Goal: Information Seeking & Learning: Learn about a topic

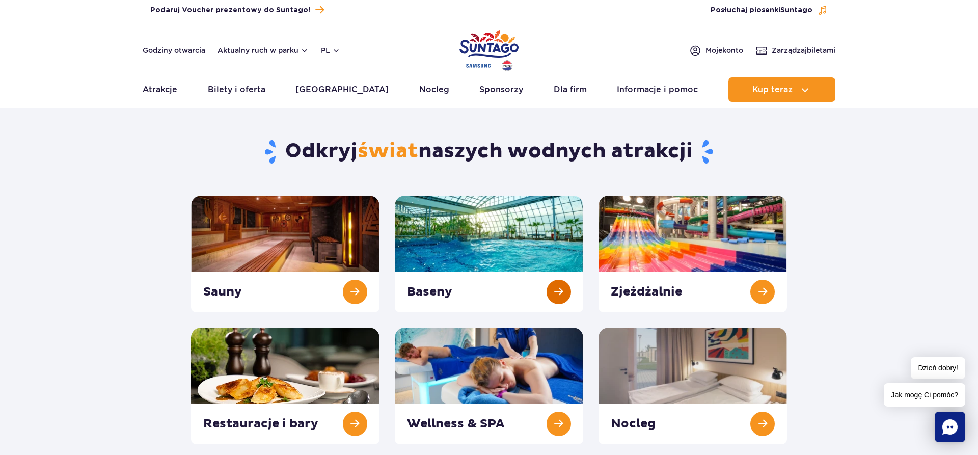
click at [513, 244] on link at bounding box center [489, 254] width 189 height 117
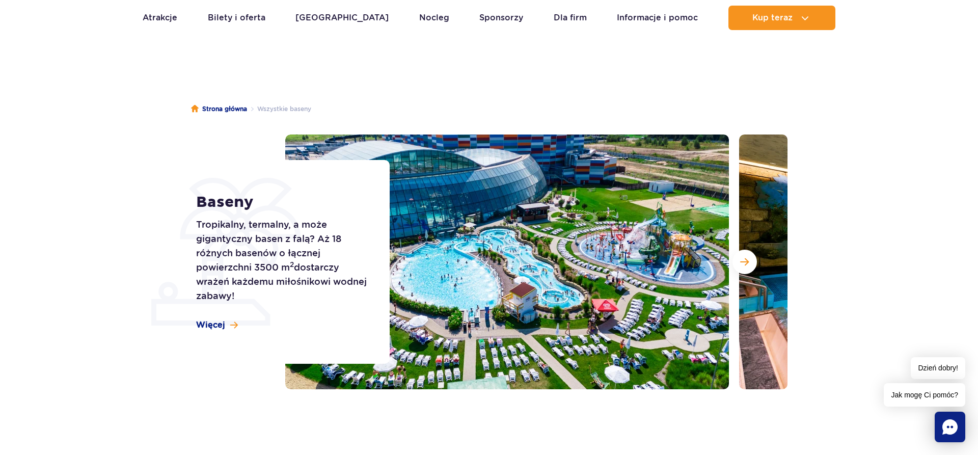
scroll to position [52, 0]
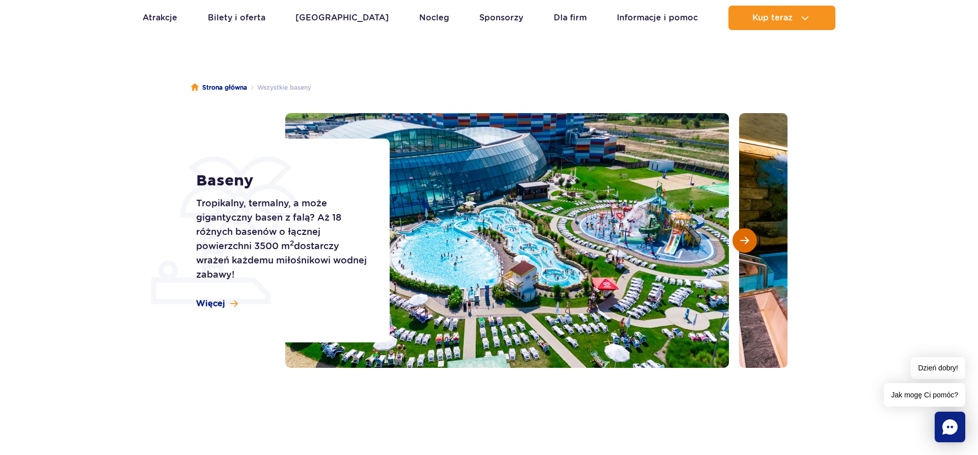
click at [743, 239] on span "Następny slajd" at bounding box center [744, 240] width 9 height 9
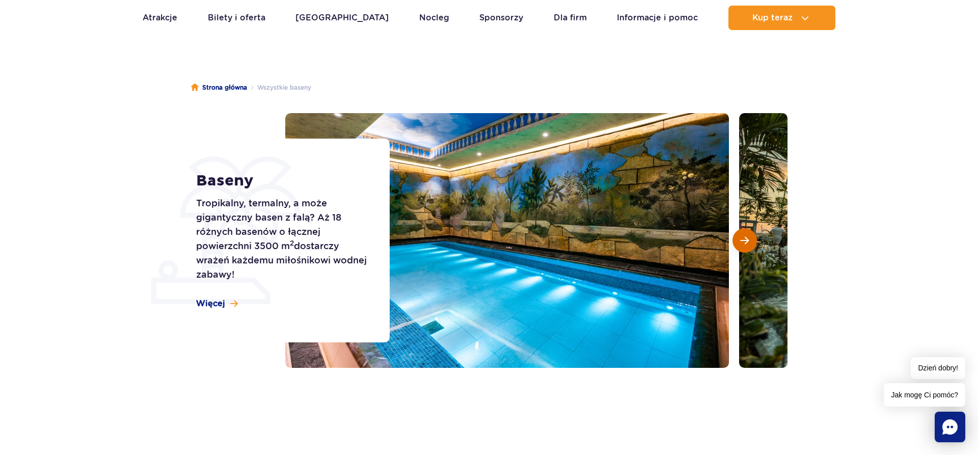
click at [743, 239] on span "Następny slajd" at bounding box center [744, 240] width 9 height 9
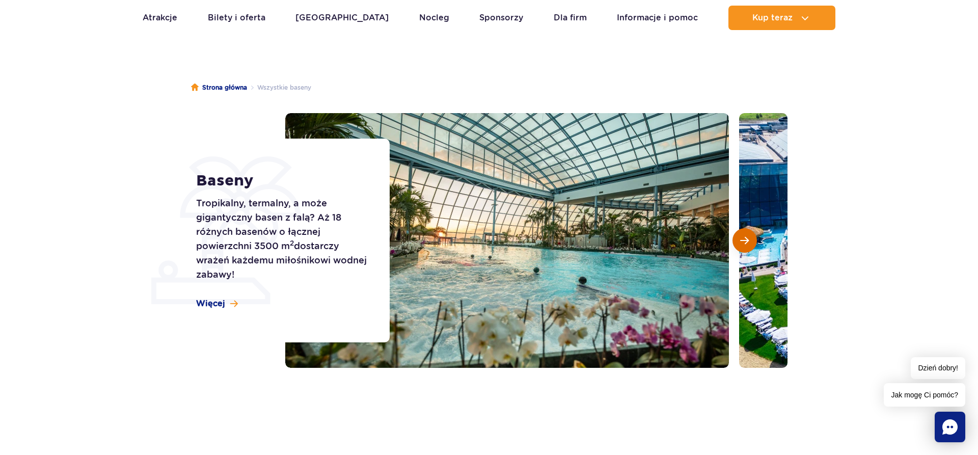
click at [743, 239] on span "Następny slajd" at bounding box center [744, 240] width 9 height 9
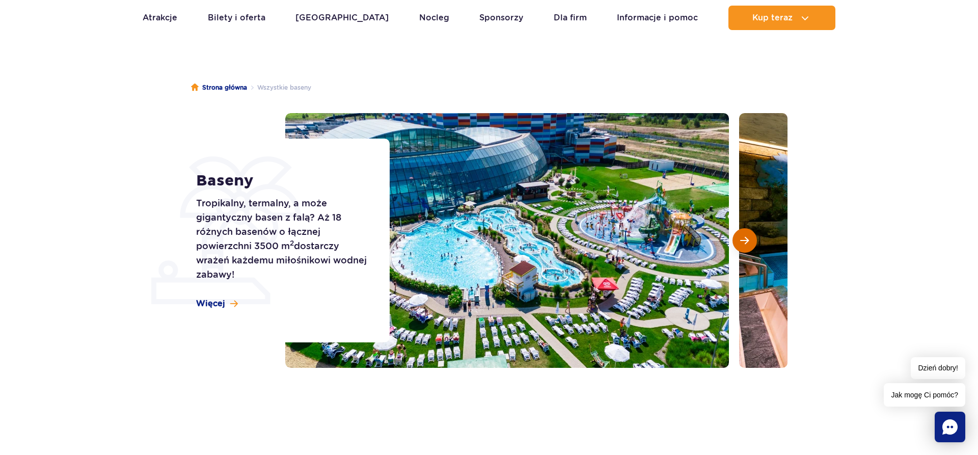
click at [743, 239] on span "Następny slajd" at bounding box center [744, 240] width 9 height 9
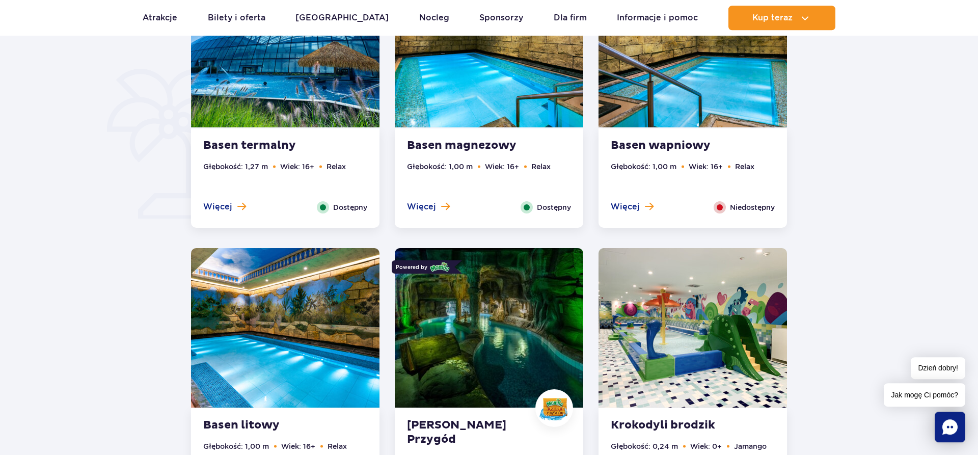
scroll to position [779, 0]
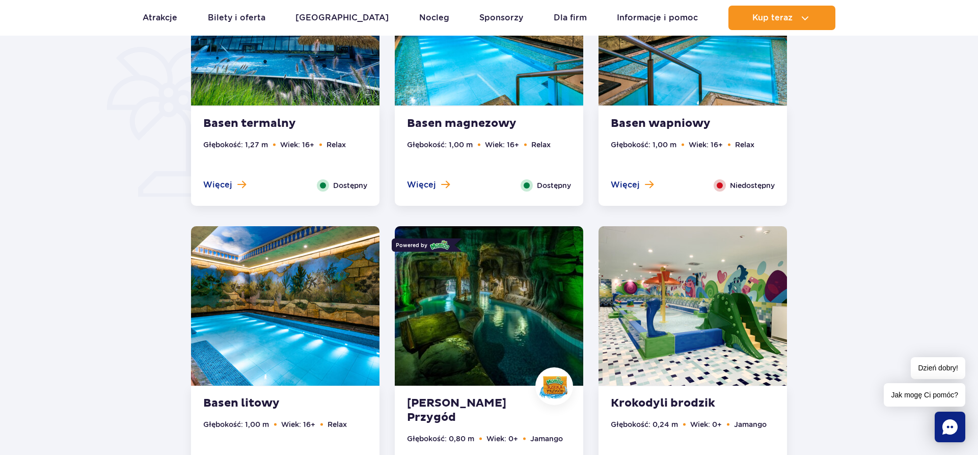
click at [517, 316] on img at bounding box center [489, 305] width 189 height 159
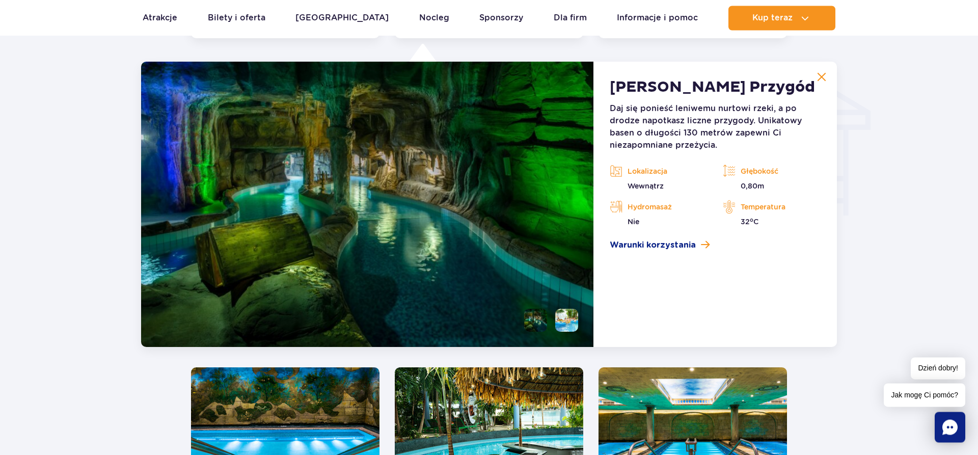
scroll to position [1227, 0]
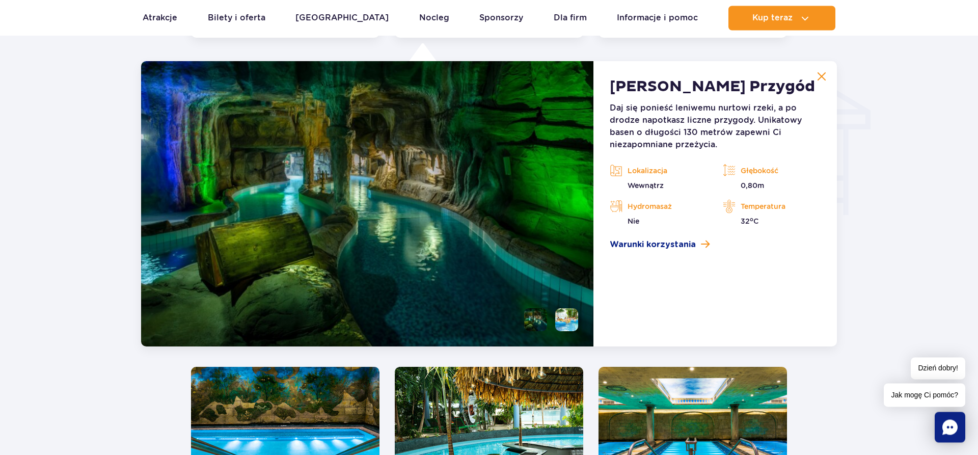
click at [562, 317] on li at bounding box center [566, 319] width 23 height 23
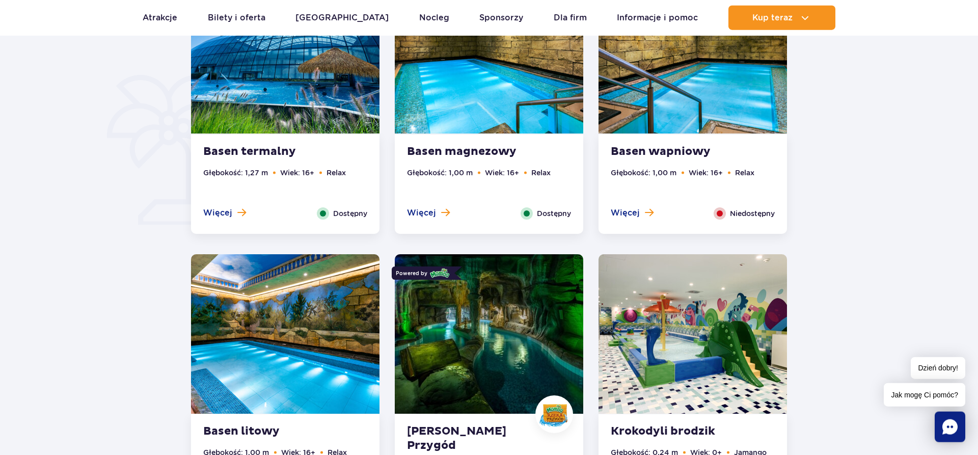
scroll to position [779, 0]
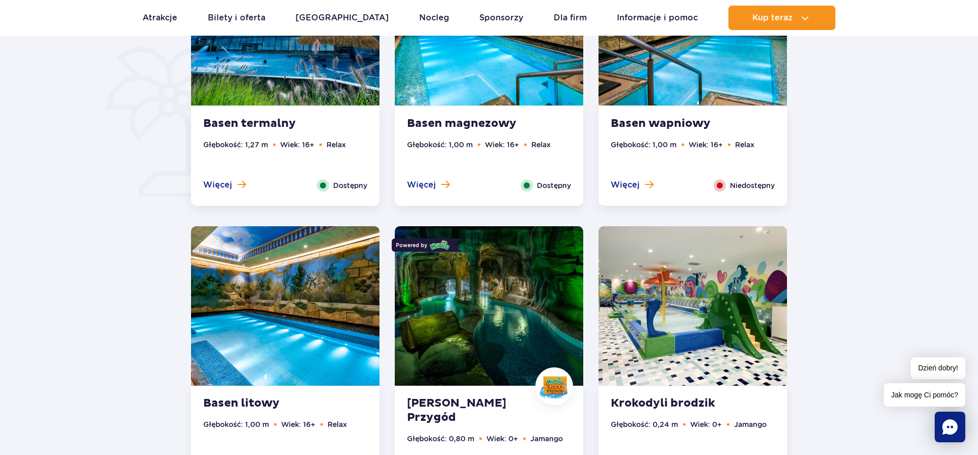
click at [689, 312] on img at bounding box center [693, 305] width 189 height 159
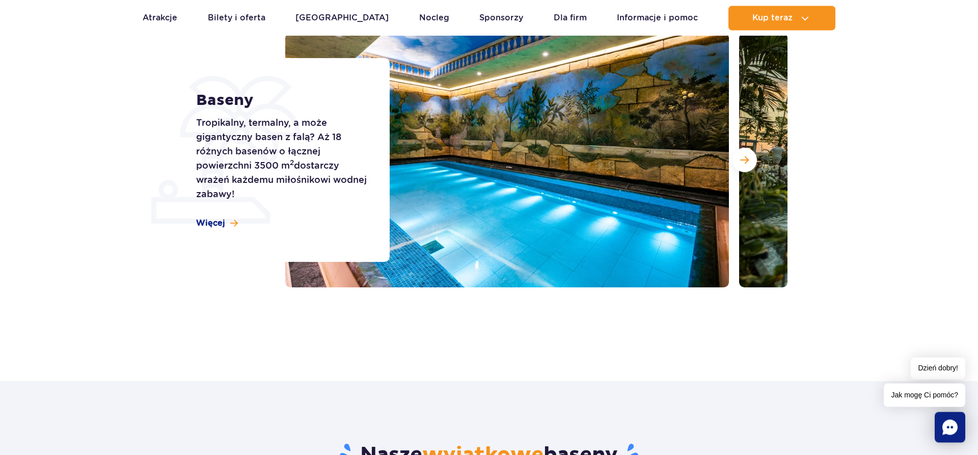
scroll to position [0, 0]
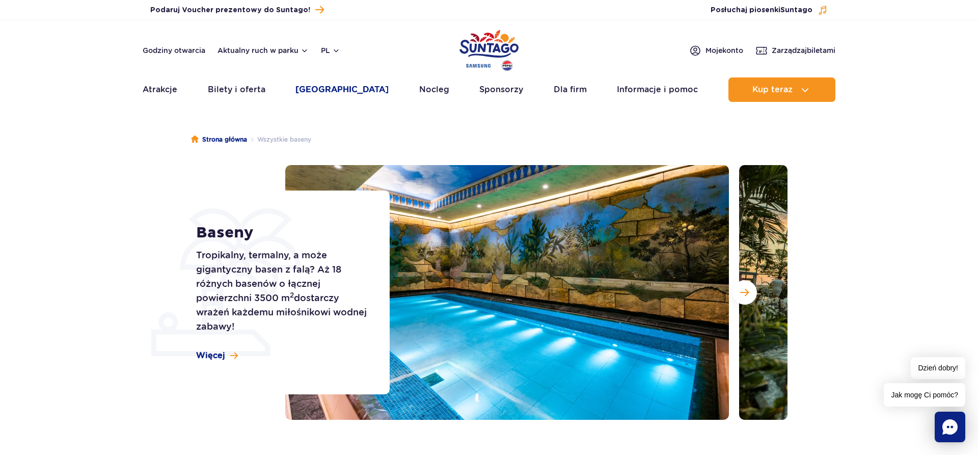
click at [332, 89] on link "[GEOGRAPHIC_DATA]" at bounding box center [341, 89] width 93 height 24
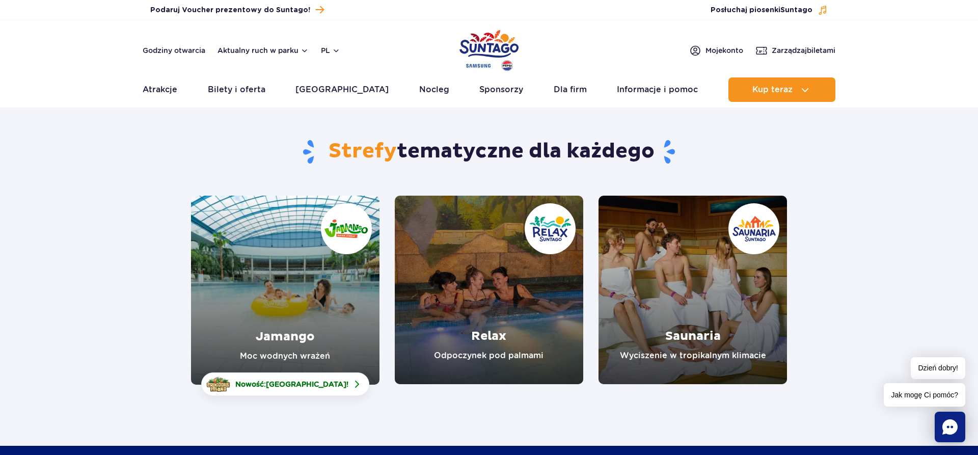
click at [304, 292] on link "Jamango" at bounding box center [285, 290] width 189 height 189
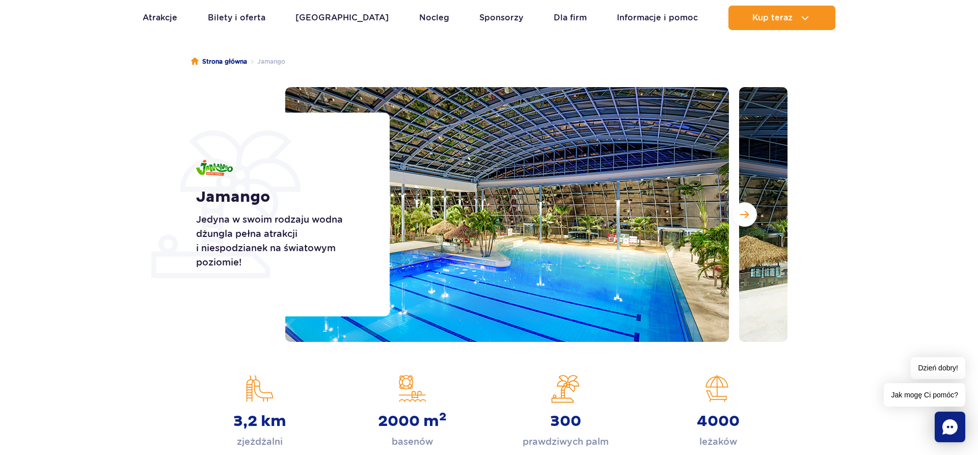
scroll to position [52, 0]
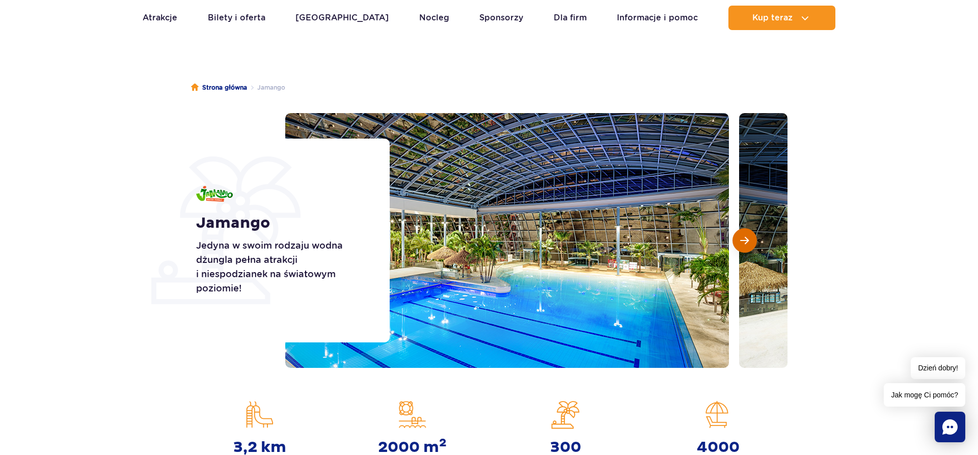
click at [749, 239] on button "Następny slajd" at bounding box center [745, 240] width 24 height 24
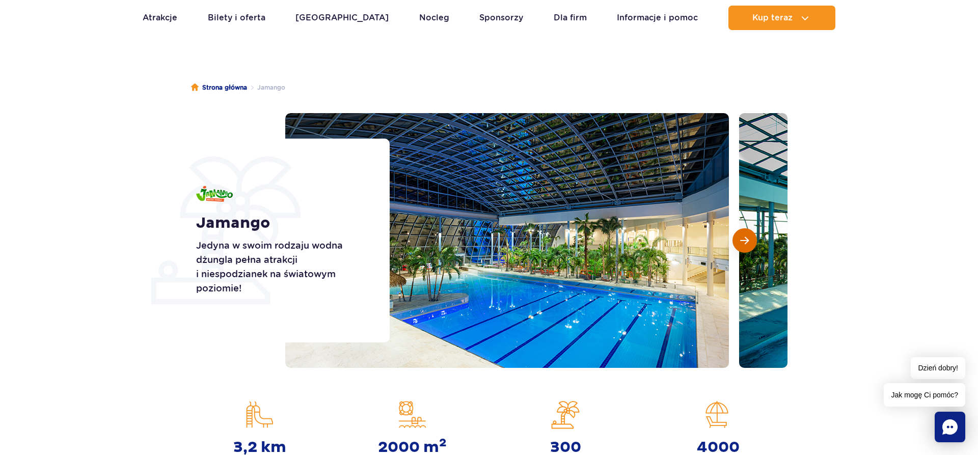
click at [749, 239] on button "Następny slajd" at bounding box center [745, 240] width 24 height 24
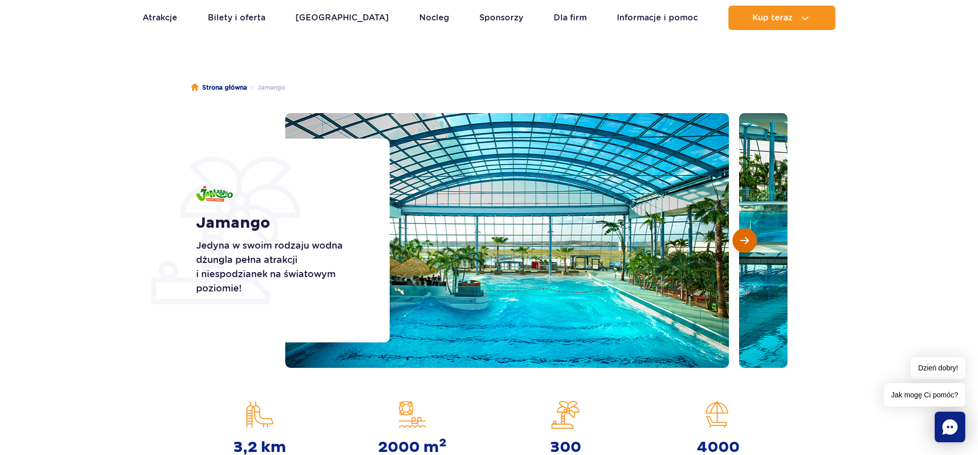
click at [749, 239] on button "Następny slajd" at bounding box center [745, 240] width 24 height 24
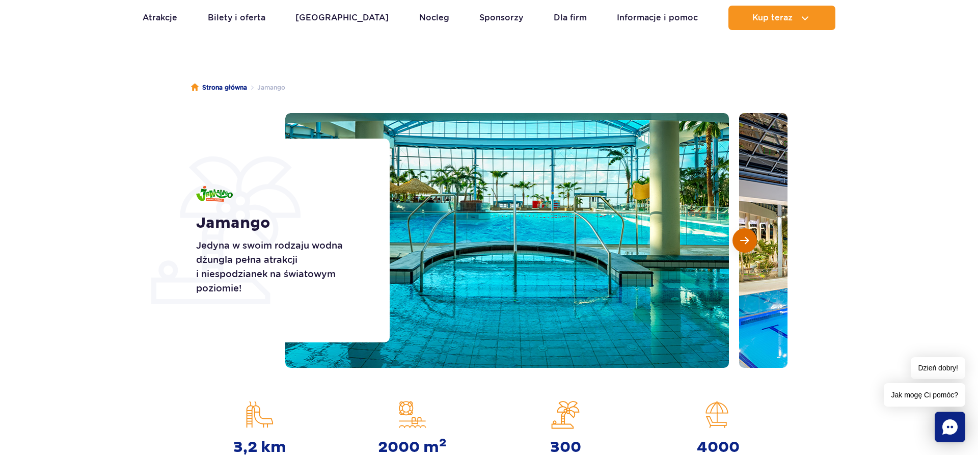
click at [749, 239] on button "Następny slajd" at bounding box center [745, 240] width 24 height 24
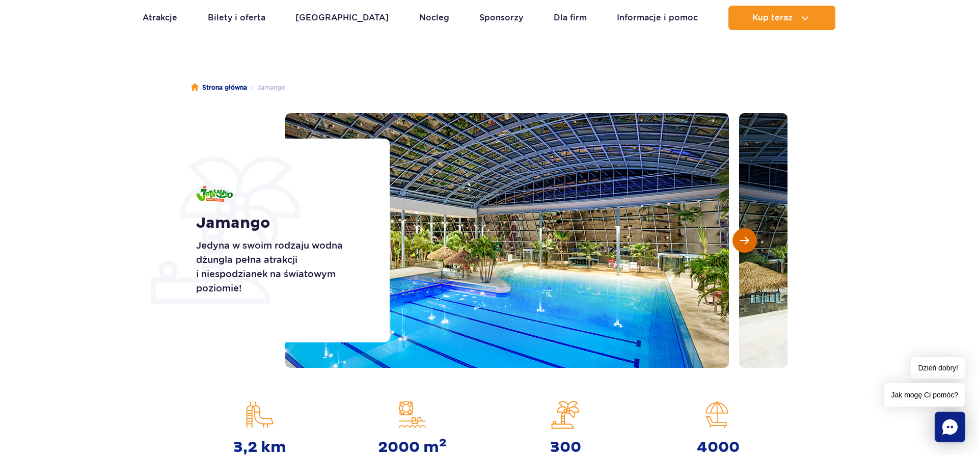
click at [749, 239] on button "Następny slajd" at bounding box center [745, 240] width 24 height 24
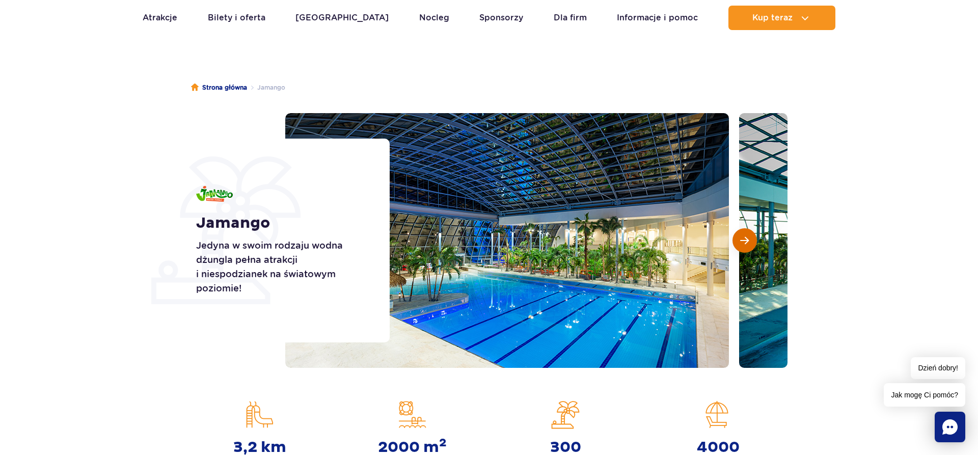
click at [749, 239] on button "Następny slajd" at bounding box center [745, 240] width 24 height 24
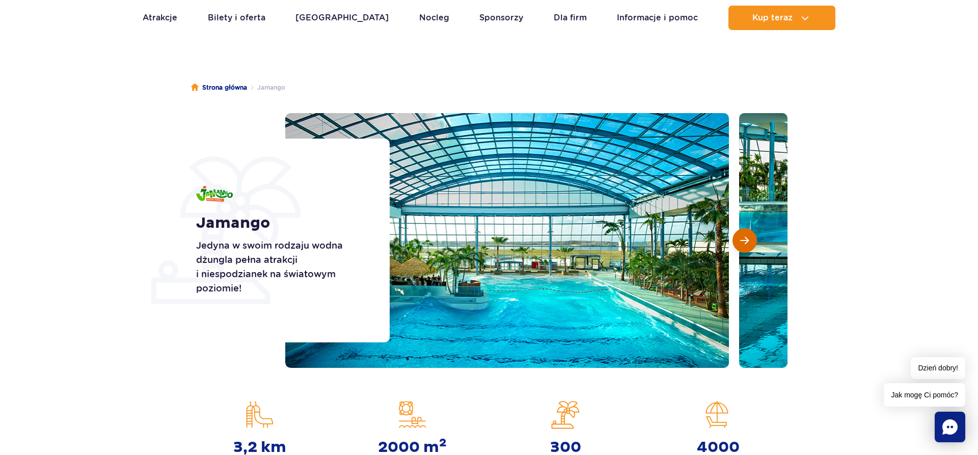
click at [749, 239] on button "Następny slajd" at bounding box center [745, 240] width 24 height 24
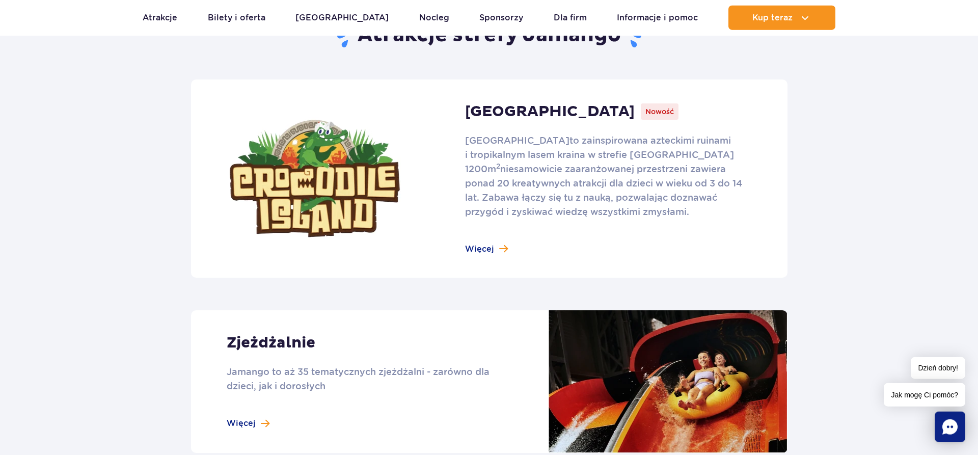
scroll to position [676, 0]
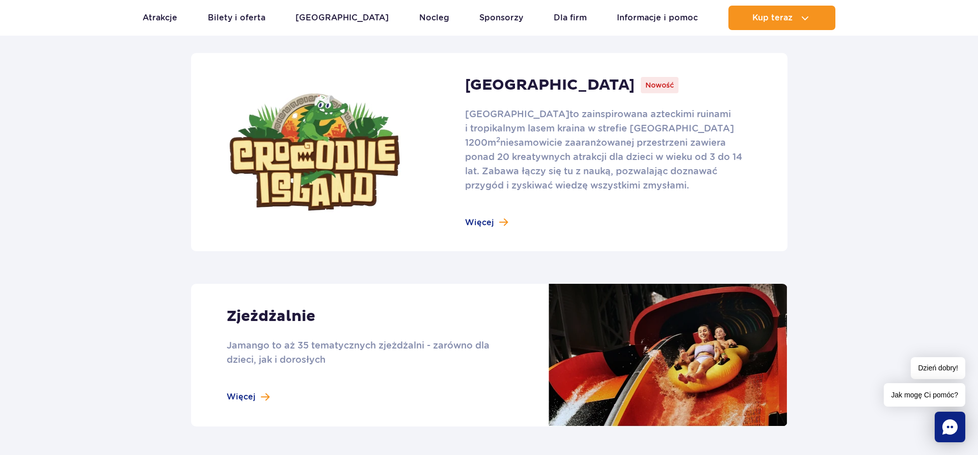
click at [243, 398] on link at bounding box center [489, 355] width 597 height 143
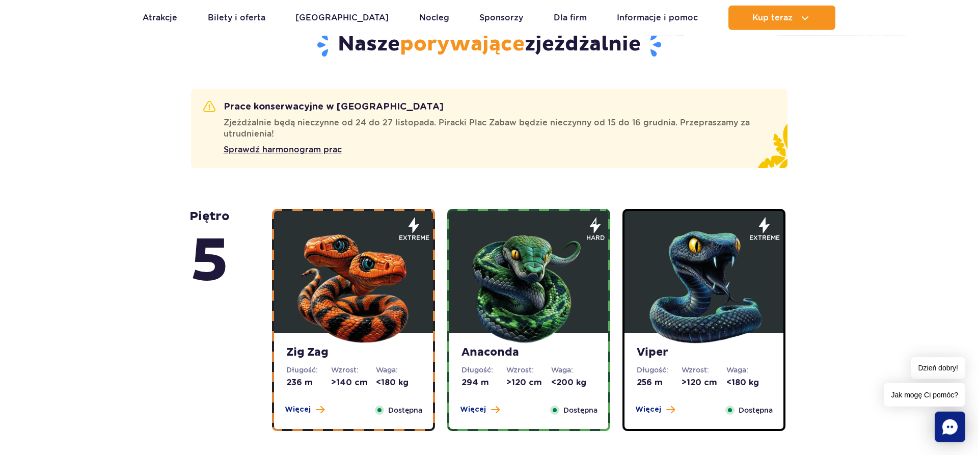
scroll to position [572, 0]
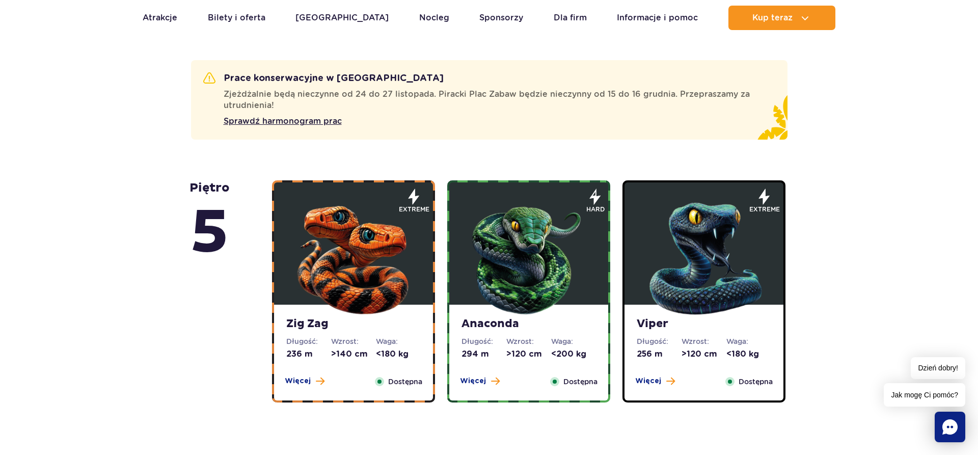
click at [705, 265] on img at bounding box center [704, 256] width 122 height 122
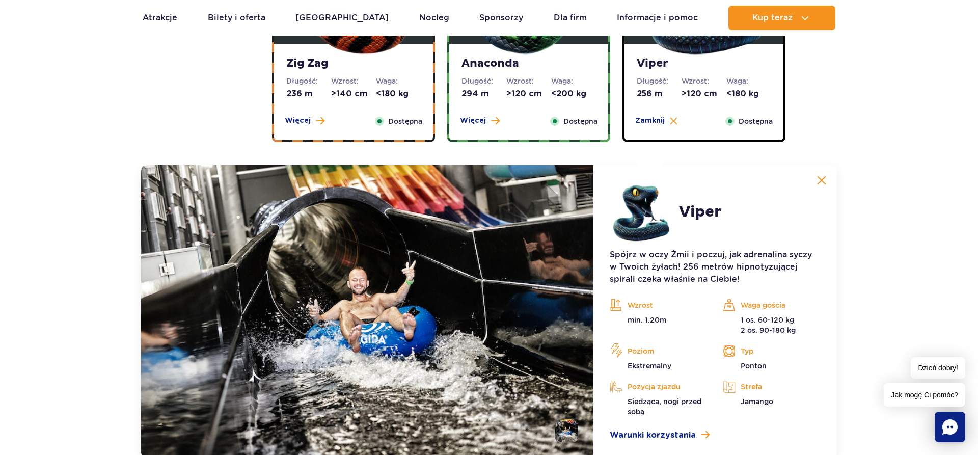
scroll to position [676, 0]
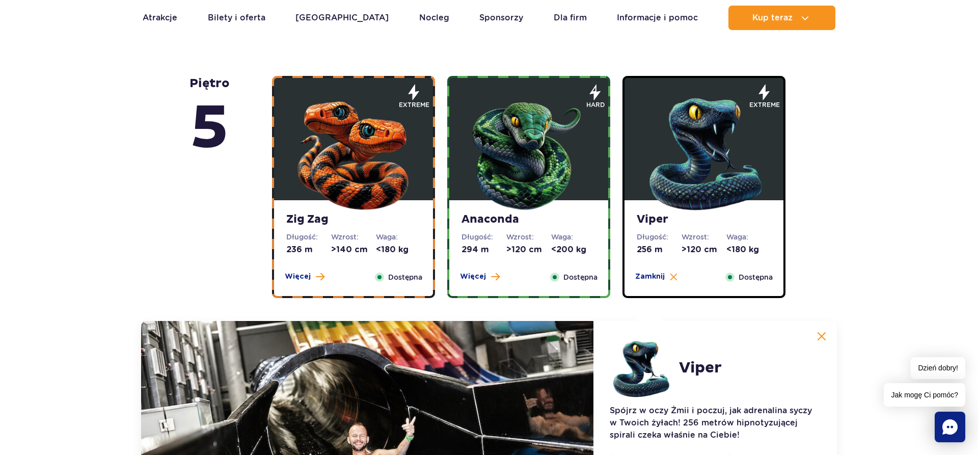
drag, startPoint x: 500, startPoint y: 149, endPoint x: 505, endPoint y: 152, distance: 5.9
click at [502, 150] on img at bounding box center [529, 152] width 122 height 122
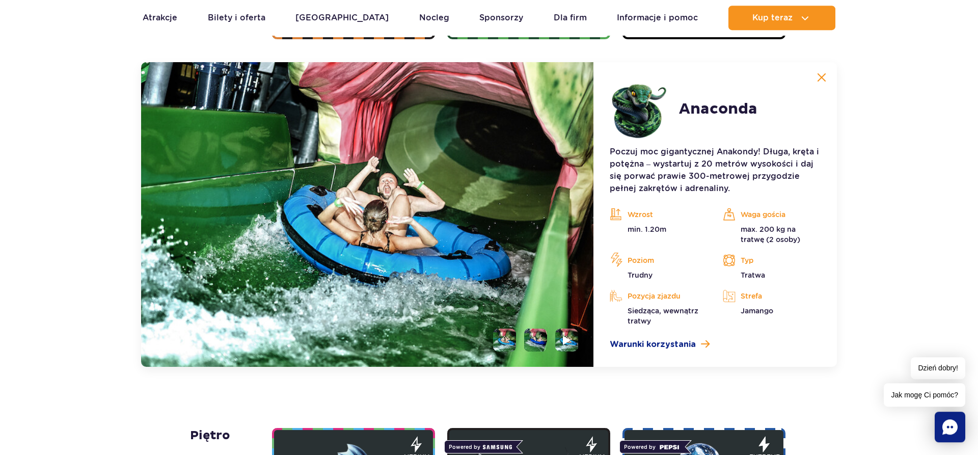
scroll to position [936, 0]
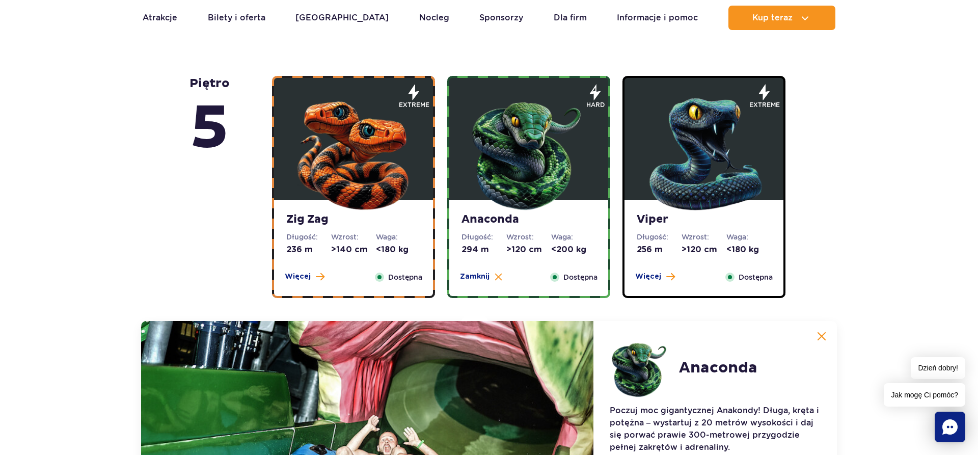
click at [392, 157] on img at bounding box center [353, 152] width 122 height 122
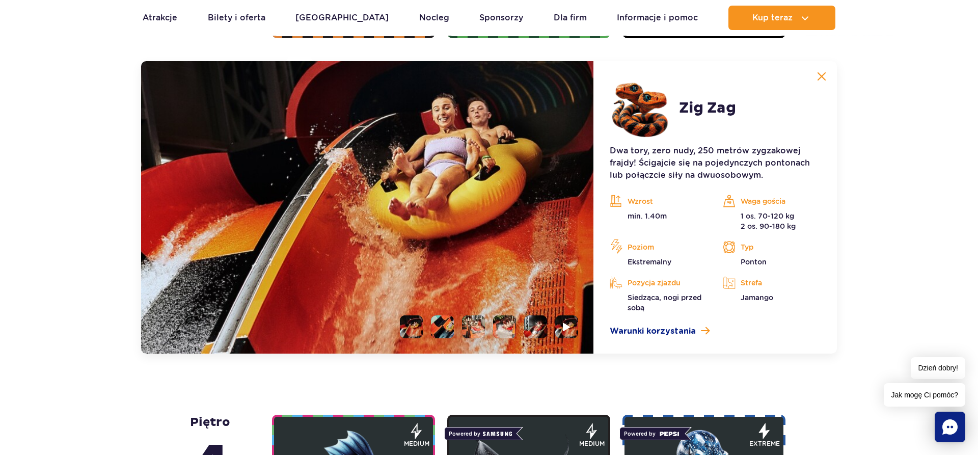
click at [512, 205] on img at bounding box center [367, 207] width 452 height 292
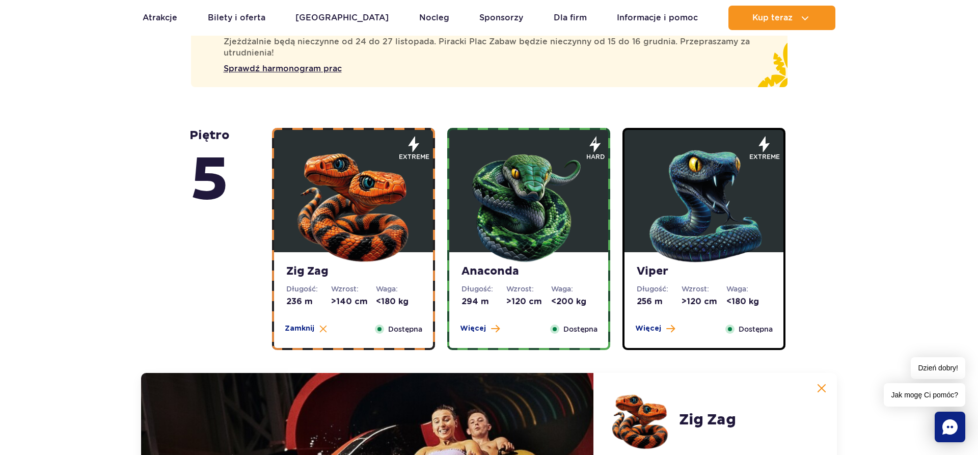
click at [566, 205] on img at bounding box center [529, 204] width 122 height 122
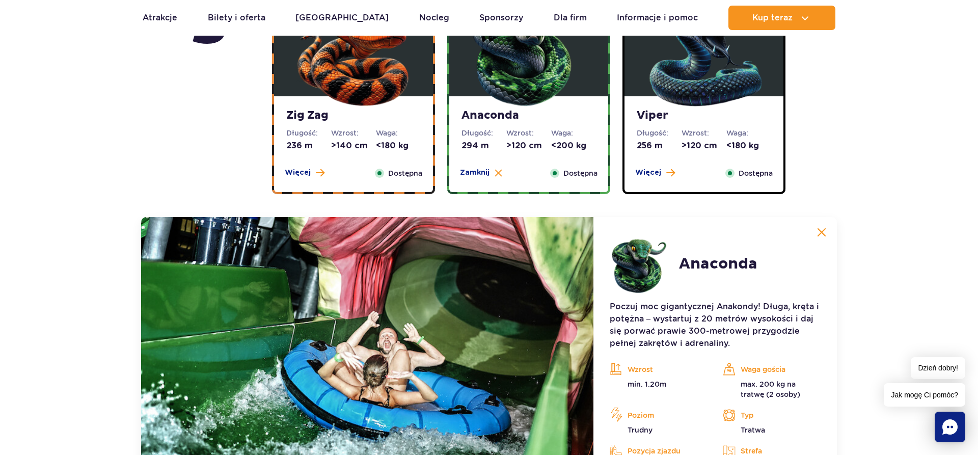
click at [728, 103] on img at bounding box center [704, 48] width 122 height 122
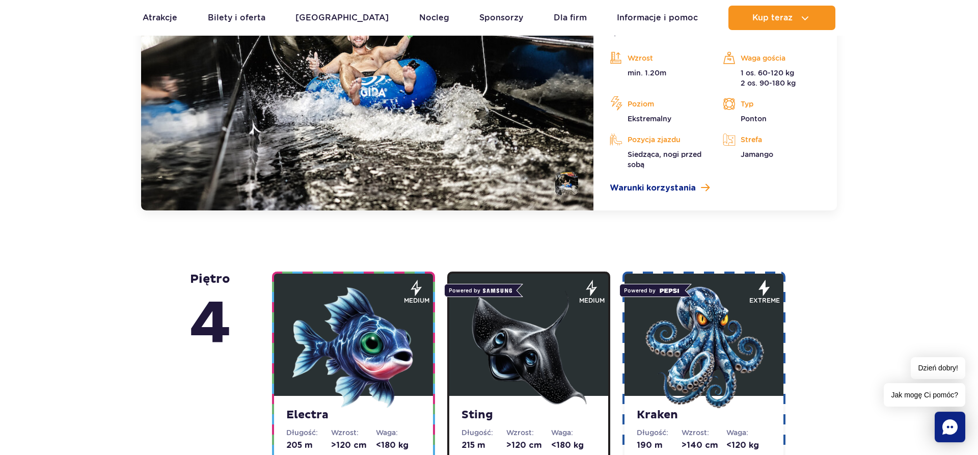
scroll to position [1196, 0]
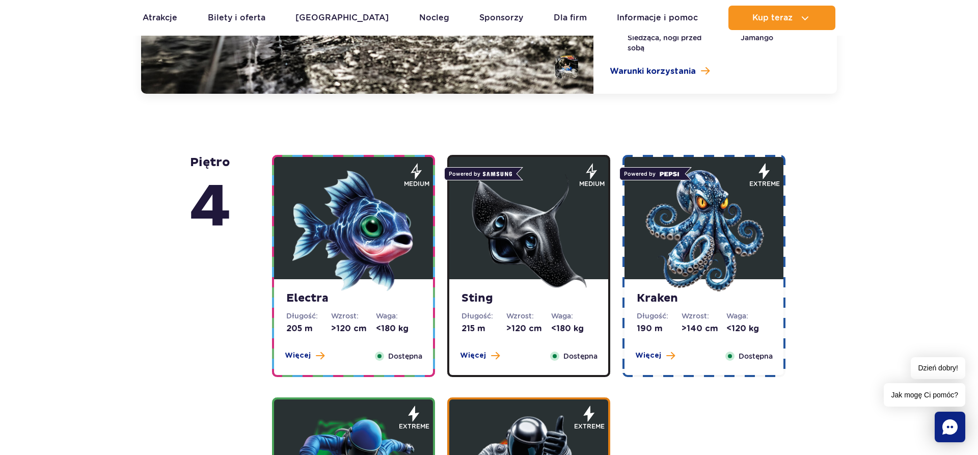
click at [355, 252] on img at bounding box center [353, 231] width 122 height 122
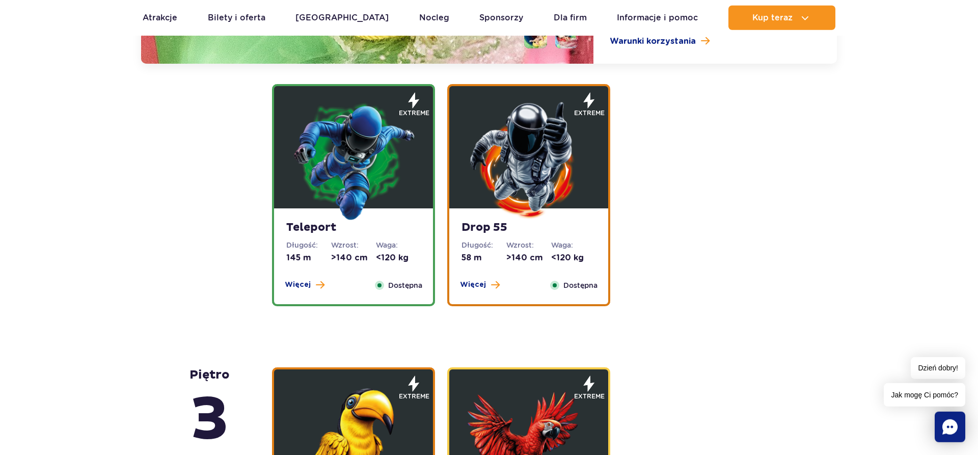
scroll to position [1531, 0]
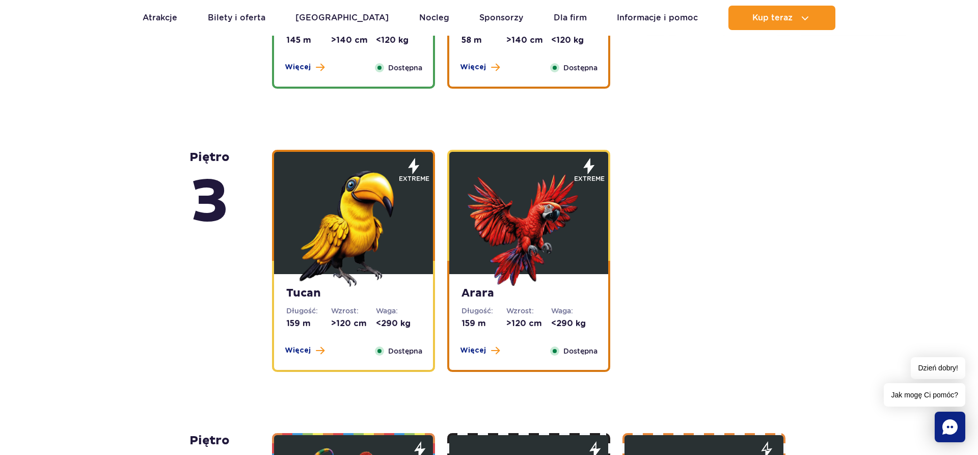
click at [525, 237] on img at bounding box center [529, 226] width 122 height 122
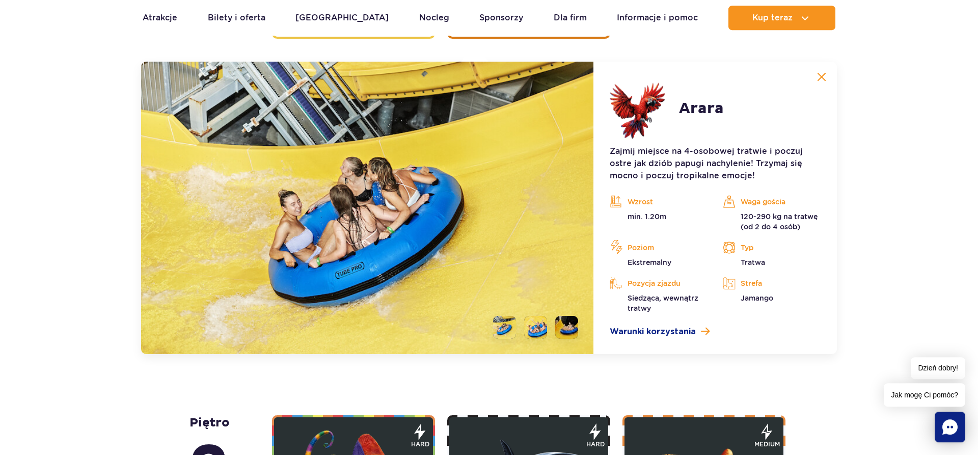
scroll to position [1745, 0]
click at [527, 324] on li at bounding box center [535, 326] width 23 height 23
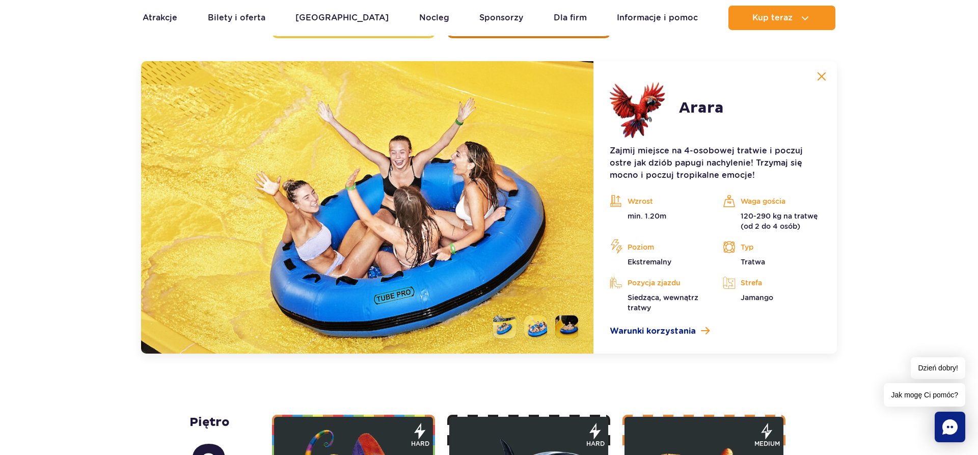
click at [561, 326] on li at bounding box center [566, 326] width 23 height 23
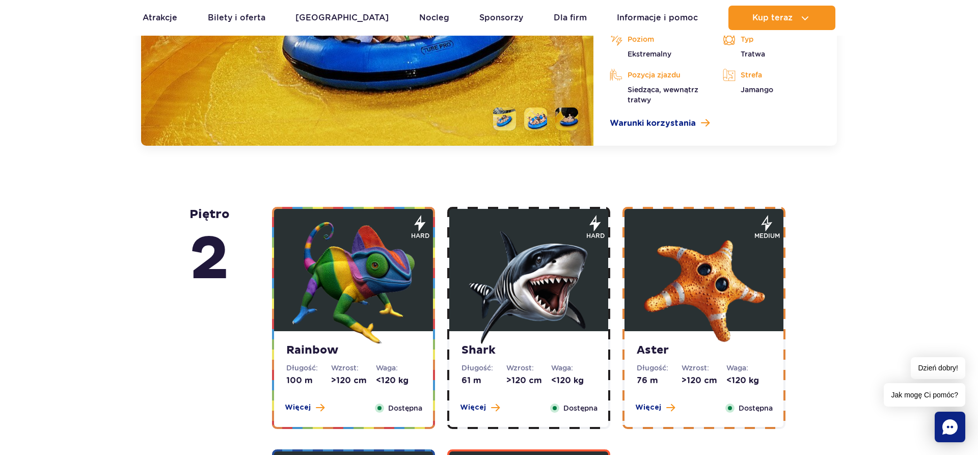
click at [526, 286] on img at bounding box center [529, 283] width 122 height 122
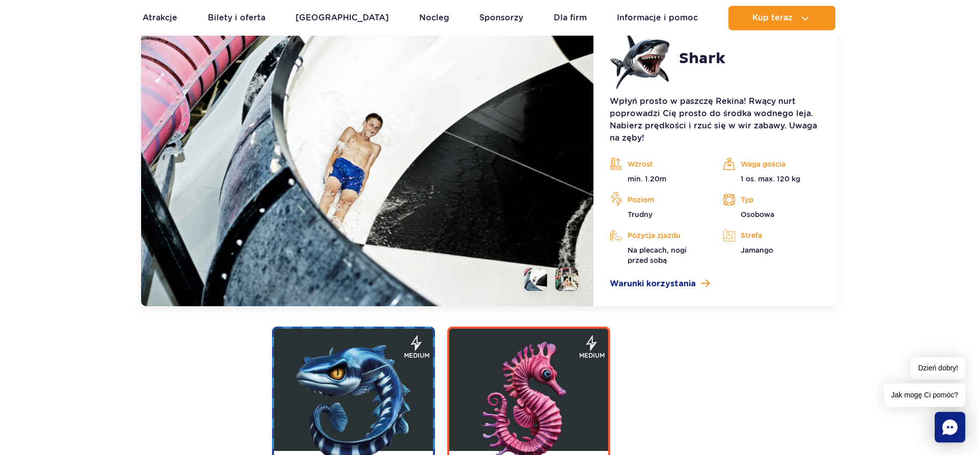
scroll to position [2028, 0]
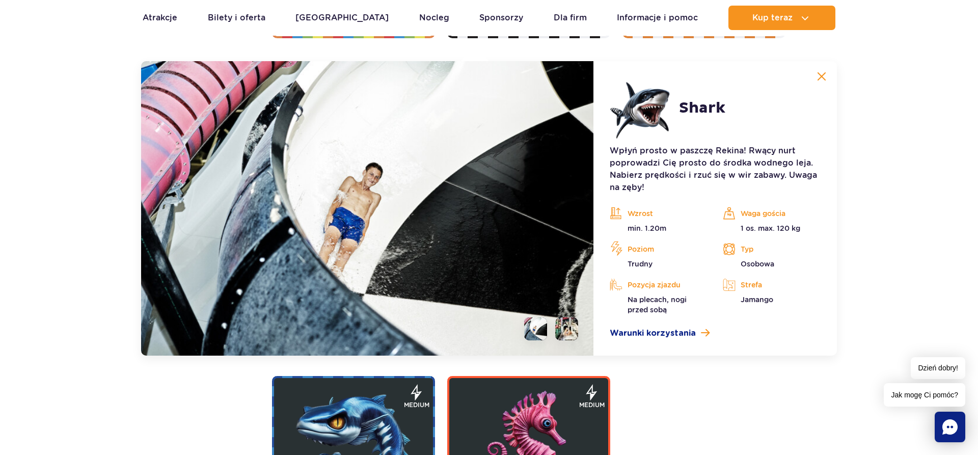
click at [567, 326] on li at bounding box center [566, 328] width 23 height 23
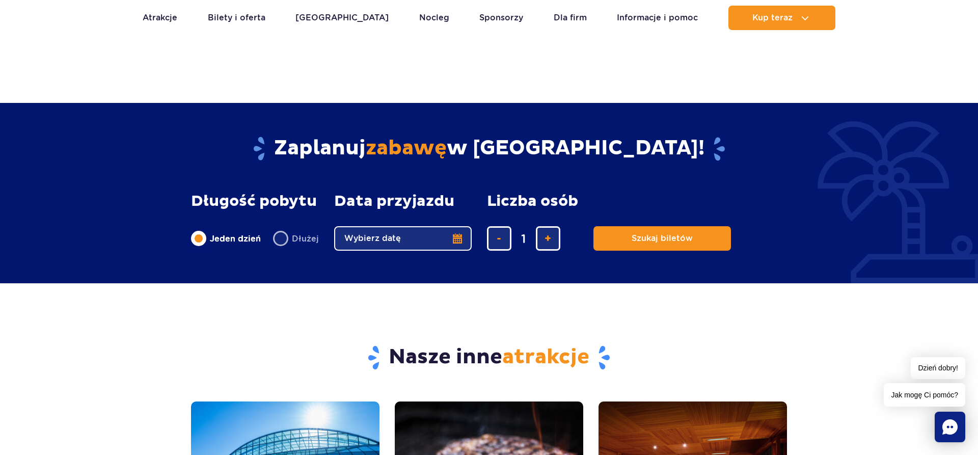
scroll to position [3431, 0]
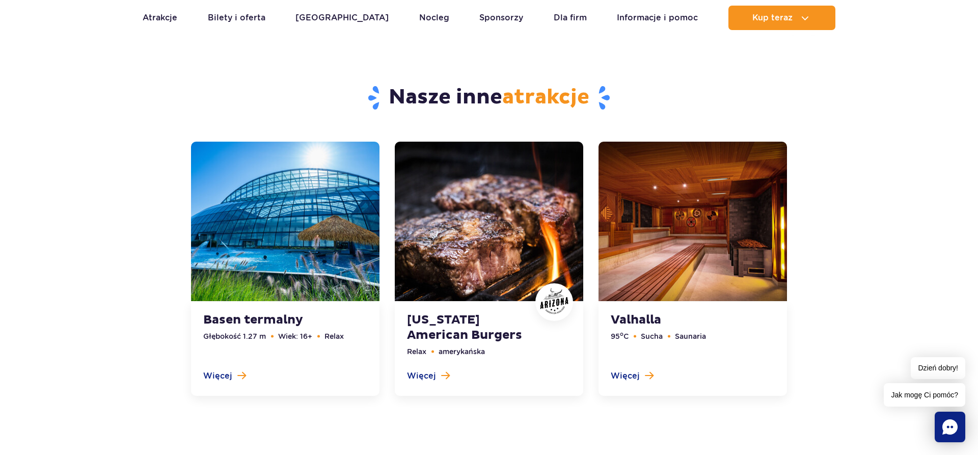
click at [711, 215] on link at bounding box center [693, 269] width 189 height 254
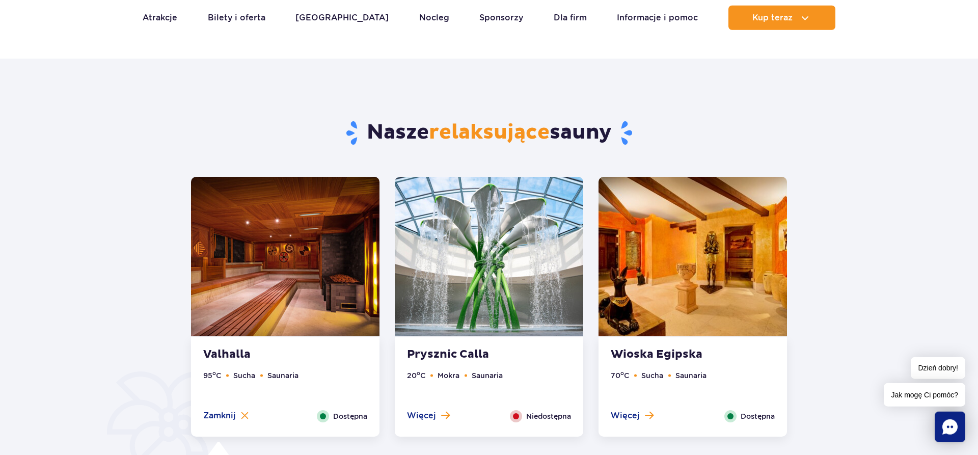
scroll to position [438, 0]
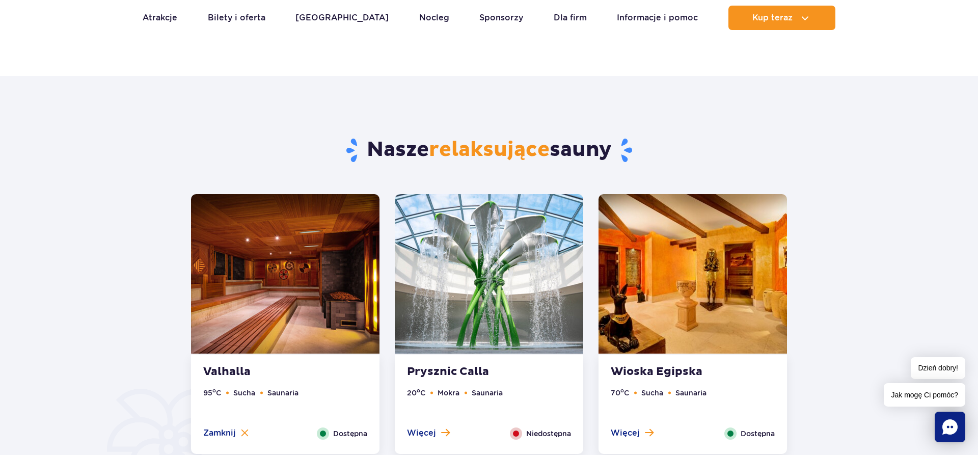
click at [528, 274] on img at bounding box center [489, 273] width 189 height 159
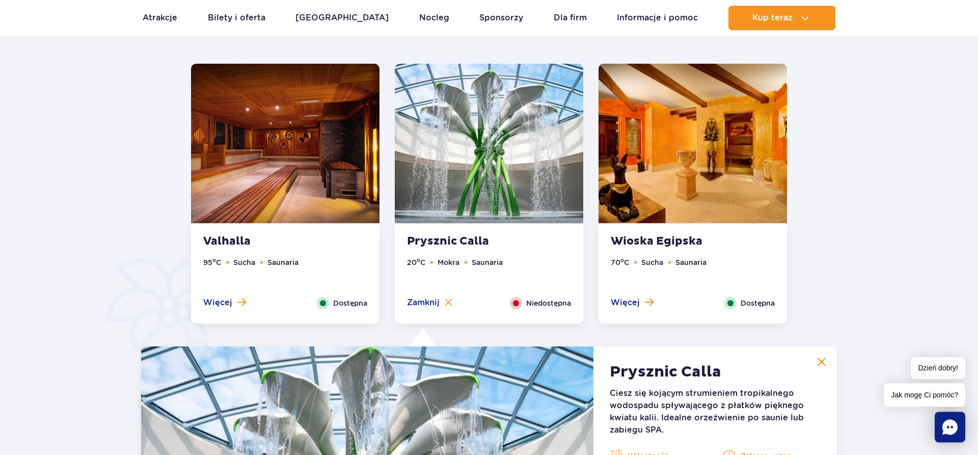
scroll to position [542, 0]
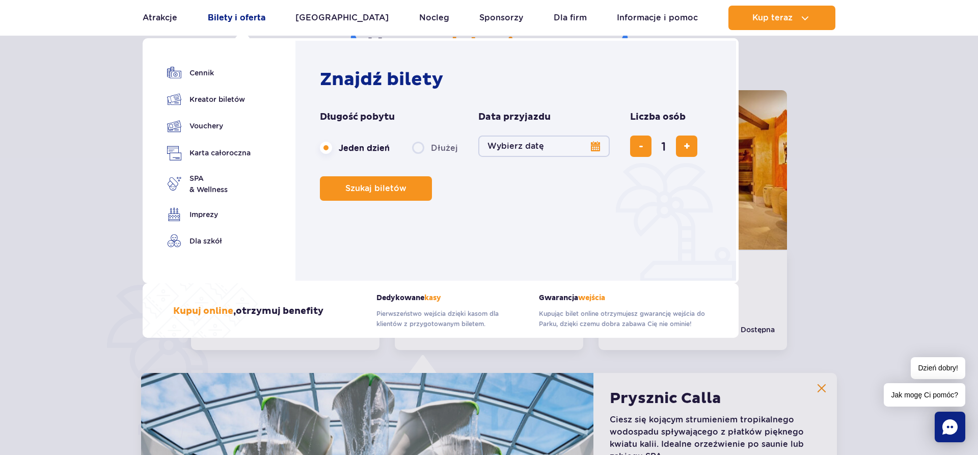
click at [254, 21] on link "Bilety i oferta" at bounding box center [237, 18] width 58 height 24
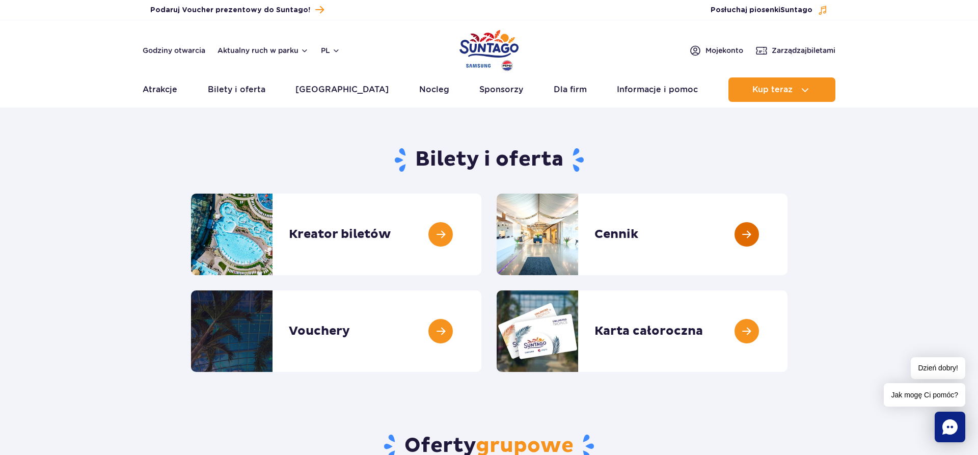
click at [788, 235] on link at bounding box center [788, 235] width 0 height 82
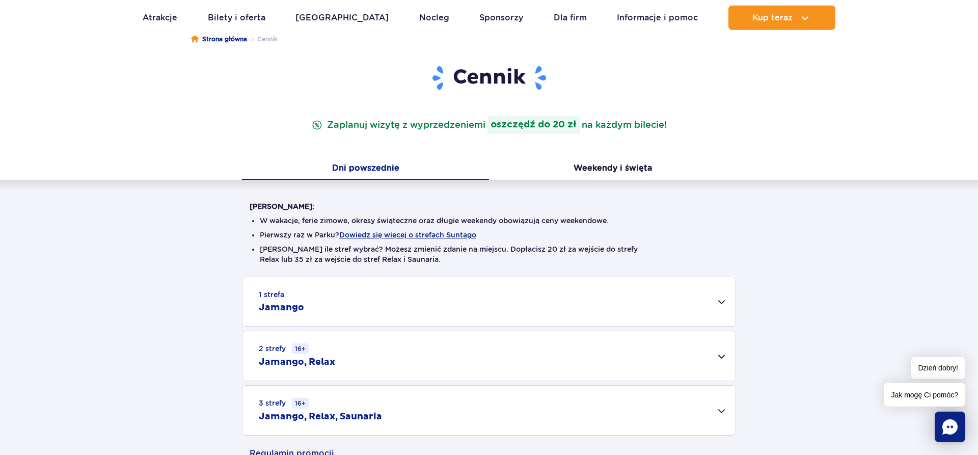
scroll to position [104, 0]
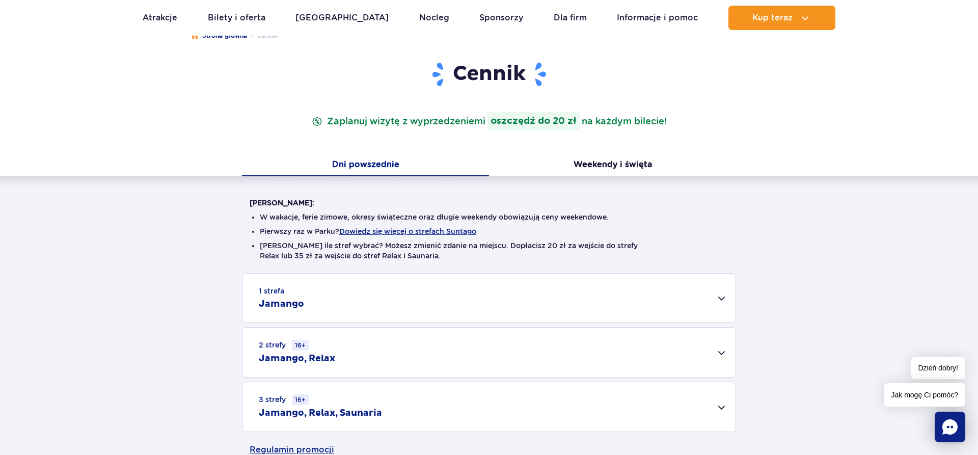
click at [700, 316] on div "1 strefa Jamango" at bounding box center [489, 298] width 493 height 49
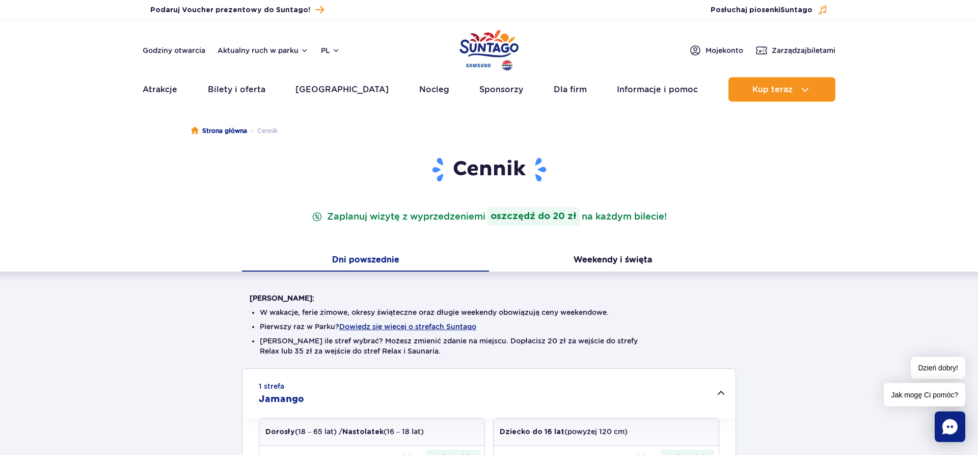
scroll to position [0, 0]
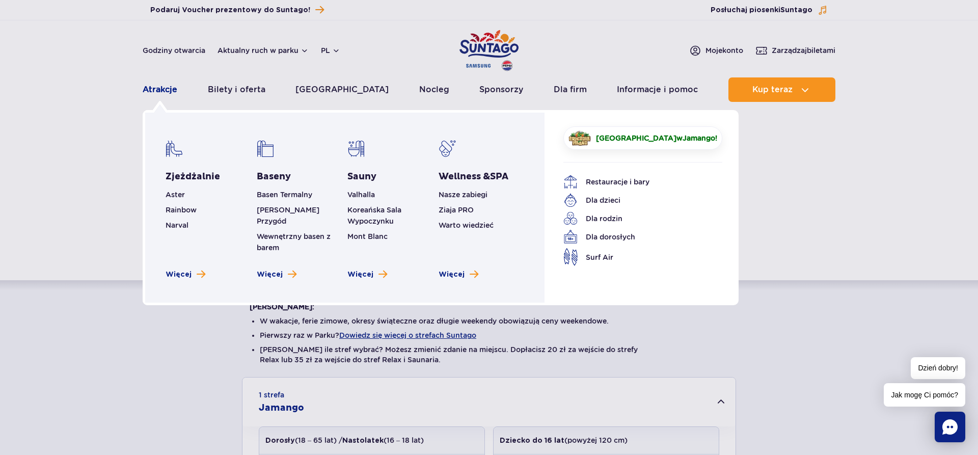
click at [158, 89] on link "Atrakcje" at bounding box center [160, 89] width 35 height 24
